Goal: Information Seeking & Learning: Learn about a topic

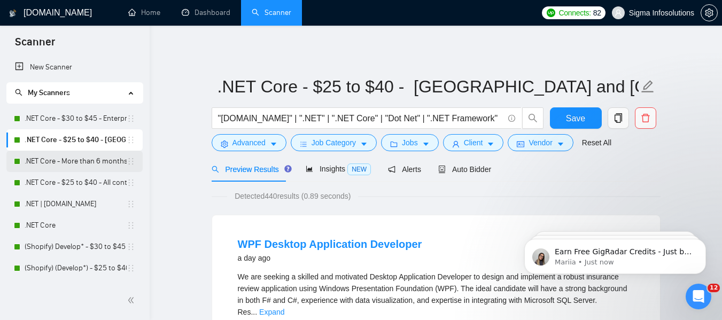
click at [76, 161] on link ".NET Core - More than 6 months of work" at bounding box center [76, 161] width 102 height 21
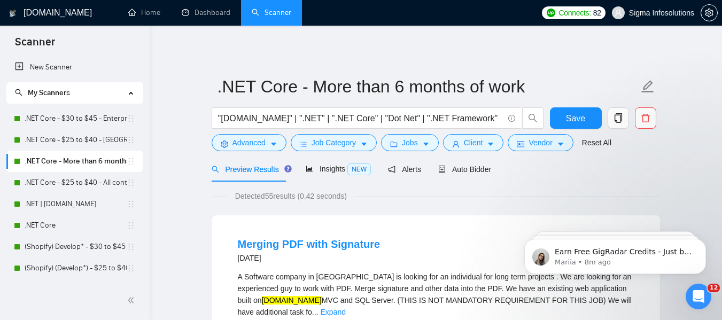
click at [64, 153] on link ".NET Core - More than 6 months of work" at bounding box center [76, 161] width 102 height 21
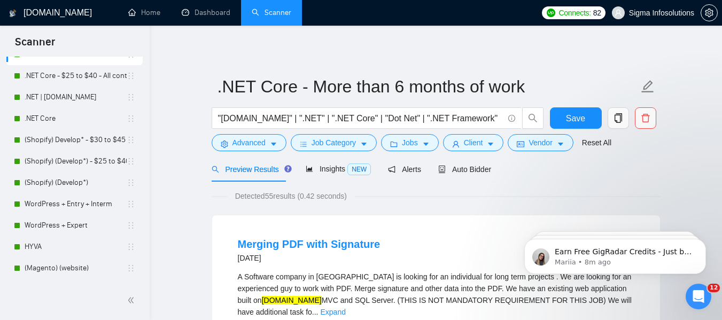
scroll to position [160, 0]
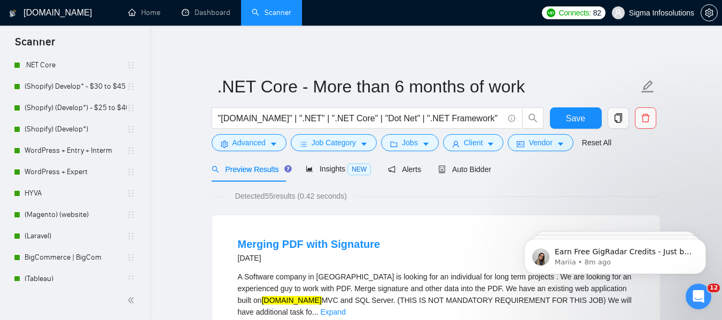
click at [64, 153] on link "WordPress + Entry + Interm" at bounding box center [76, 150] width 102 height 21
